Goal: Use online tool/utility: Utilize a website feature to perform a specific function

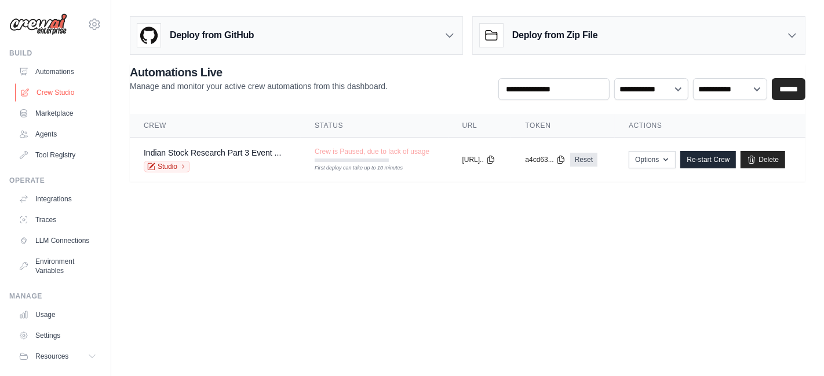
click at [52, 93] on link "Crew Studio" at bounding box center [58, 92] width 87 height 19
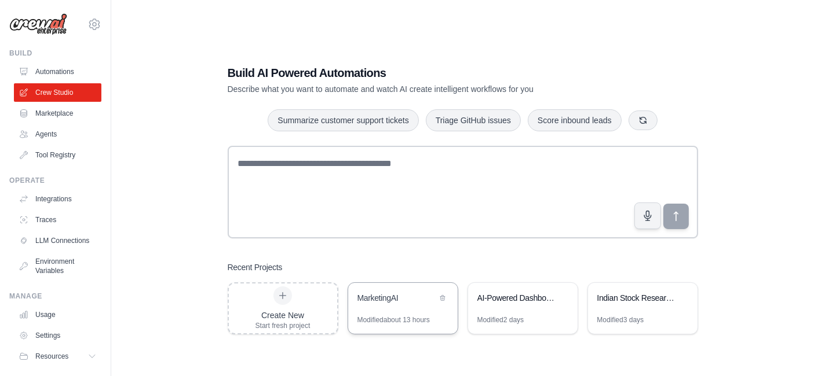
click at [401, 308] on div "MarketingAI" at bounding box center [402, 299] width 109 height 32
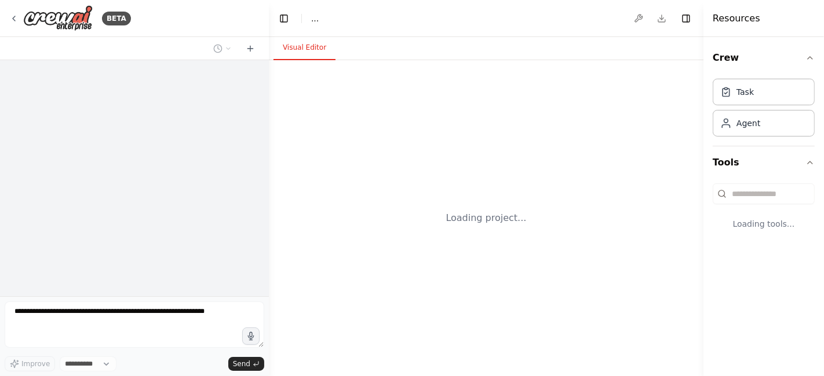
select select "****"
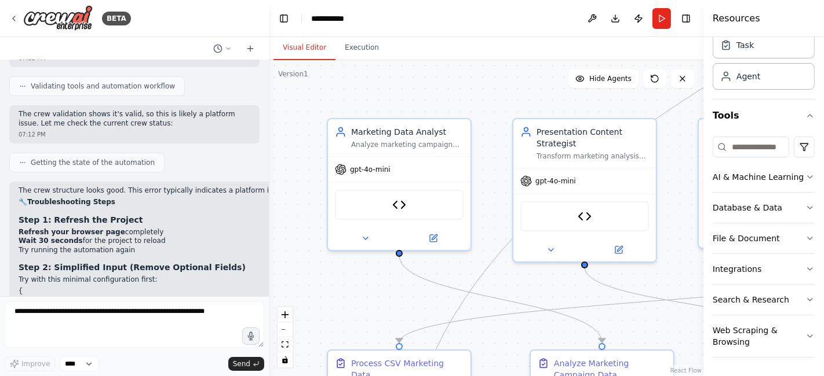
scroll to position [26067, 0]
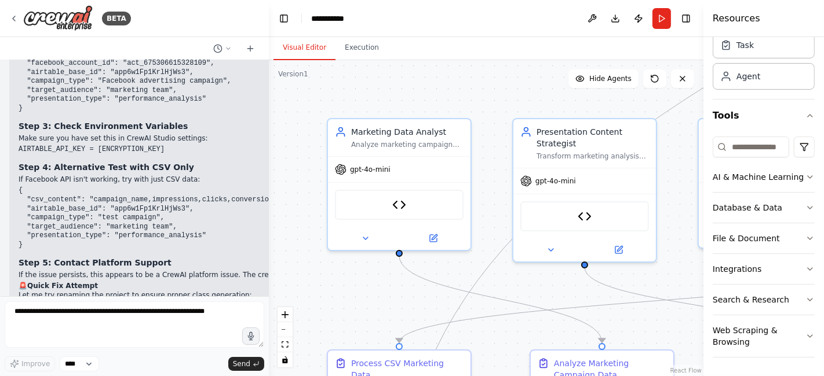
click at [322, 261] on div ".deletable-edge-delete-btn { width: 20px; height: 20px; border: 0px solid #ffff…" at bounding box center [486, 218] width 434 height 316
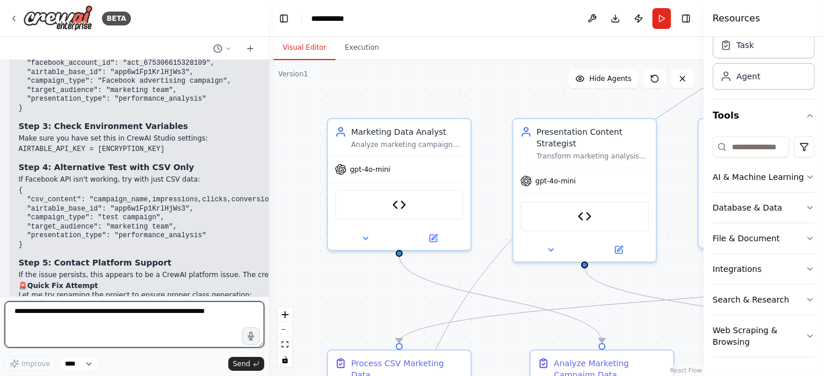
click at [33, 312] on textarea at bounding box center [134, 325] width 259 height 46
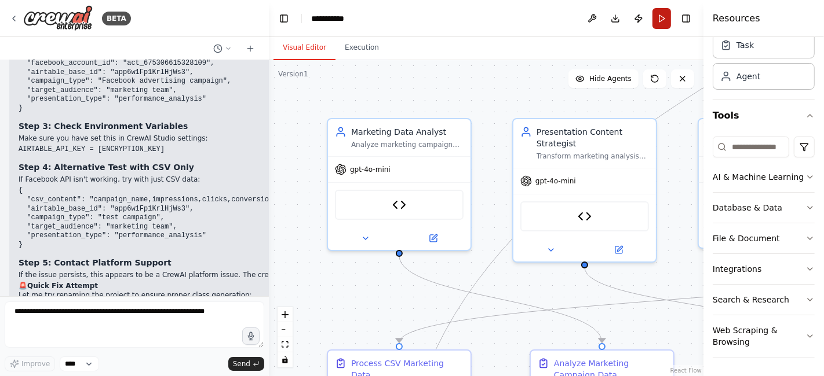
click at [653, 19] on button "Run" at bounding box center [661, 18] width 19 height 21
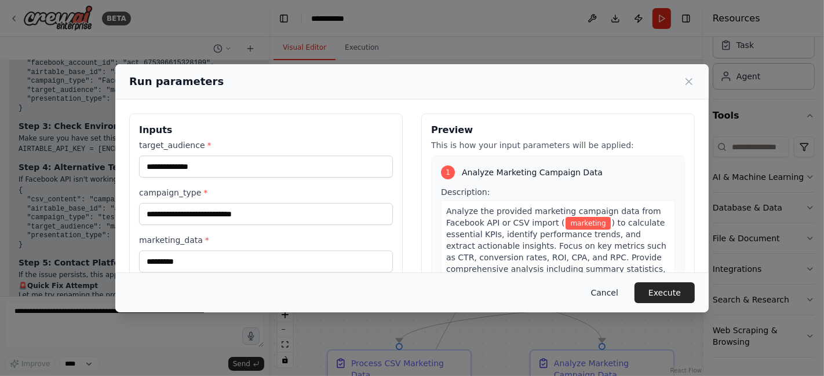
click at [608, 298] on button "Cancel" at bounding box center [604, 293] width 46 height 21
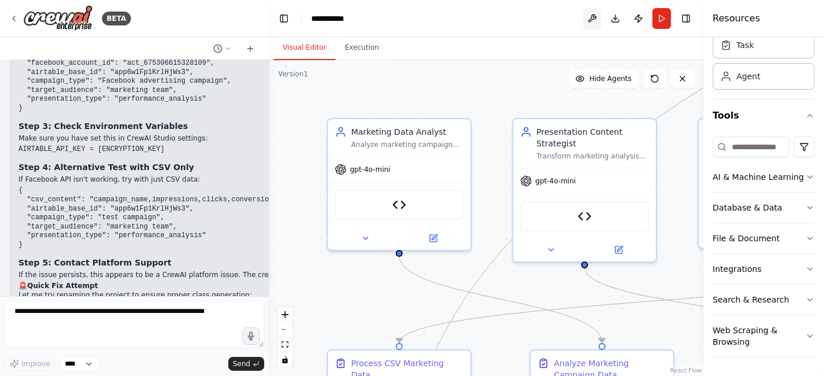
click at [591, 17] on button at bounding box center [592, 18] width 19 height 21
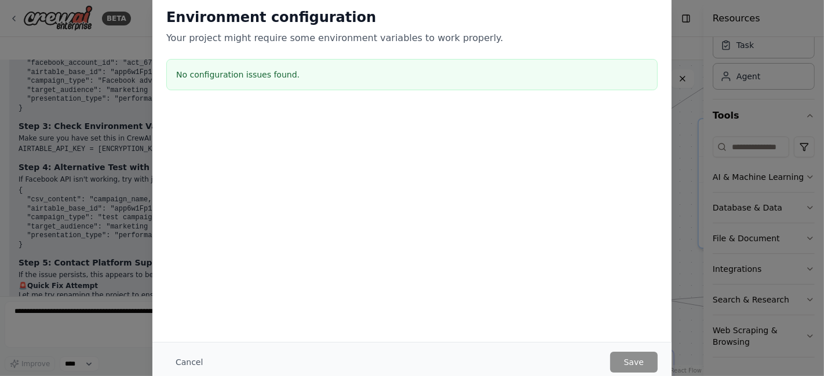
click at [683, 44] on div "Environment configuration Your project might require some environment variables…" at bounding box center [412, 188] width 824 height 376
click at [182, 360] on button "Cancel" at bounding box center [189, 362] width 46 height 21
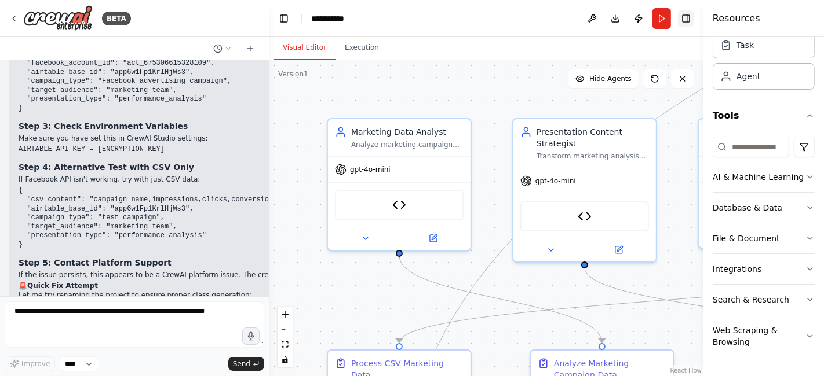
click at [684, 23] on button "Toggle Right Sidebar" at bounding box center [686, 18] width 16 height 16
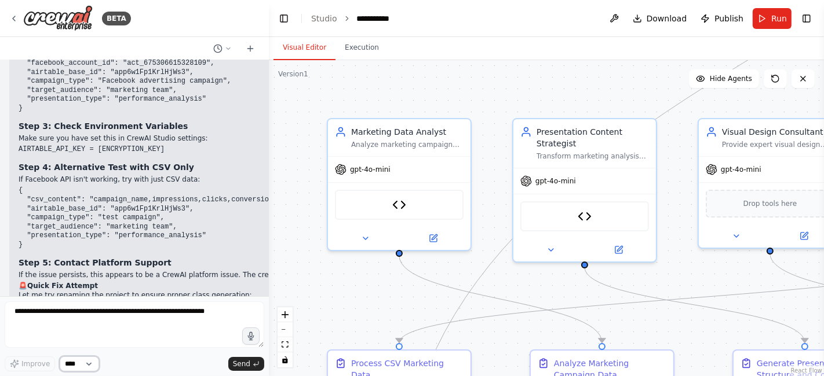
click at [89, 367] on select "****" at bounding box center [79, 364] width 39 height 15
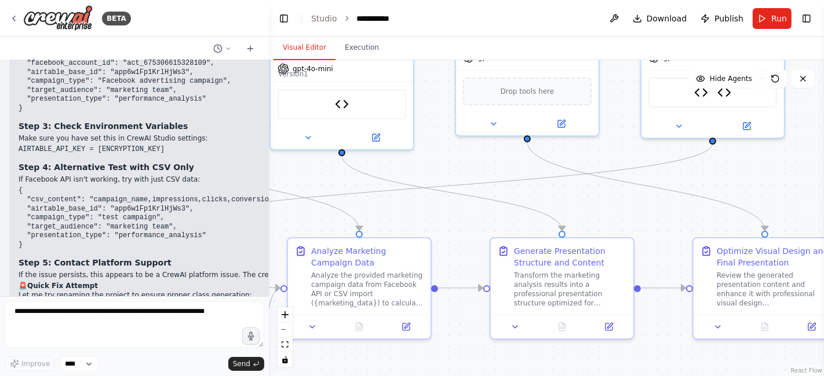
drag, startPoint x: 713, startPoint y: 284, endPoint x: 470, endPoint y: 171, distance: 267.4
click at [470, 171] on div ".deletable-edge-delete-btn { width: 20px; height: 20px; border: 0px solid #ffff…" at bounding box center [546, 218] width 555 height 316
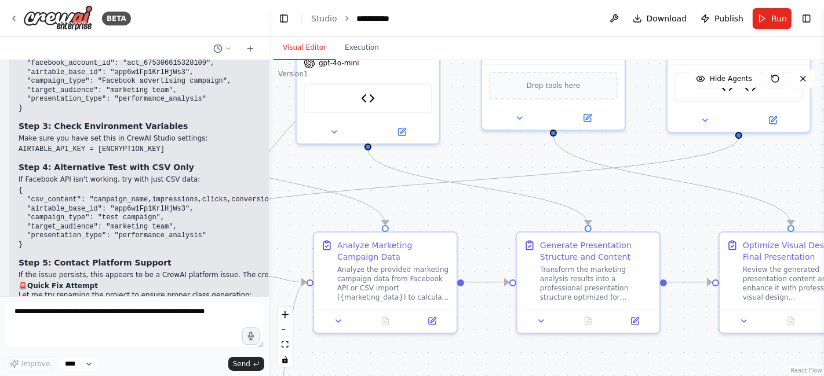
drag, startPoint x: 789, startPoint y: 203, endPoint x: 814, endPoint y: 196, distance: 25.9
click at [814, 196] on div ".deletable-edge-delete-btn { width: 20px; height: 20px; border: 0px solid #ffff…" at bounding box center [546, 218] width 555 height 316
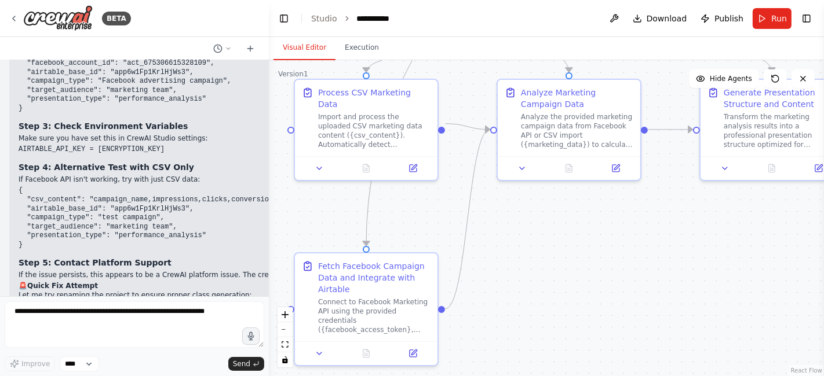
drag, startPoint x: 636, startPoint y: 217, endPoint x: 821, endPoint y: 65, distance: 239.4
click at [821, 65] on div "BETA Templates Conversation with Gemini how we will build the backedn for this …" at bounding box center [412, 188] width 824 height 376
click at [241, 363] on span "Send" at bounding box center [241, 364] width 17 height 9
click at [767, 19] on button "Run" at bounding box center [771, 18] width 39 height 21
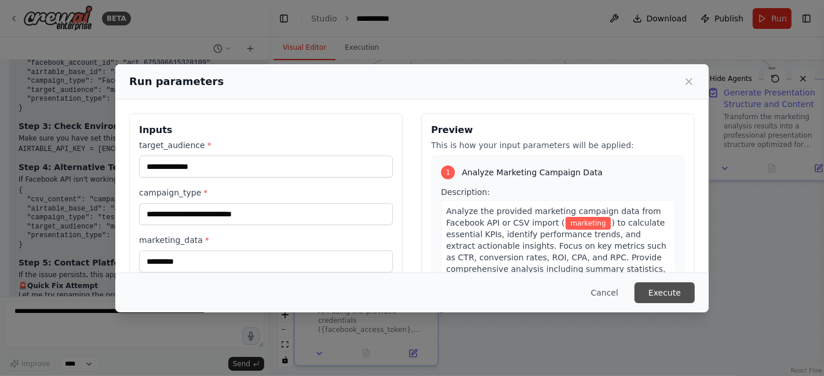
click at [659, 294] on button "Execute" at bounding box center [664, 293] width 60 height 21
